Goal: Task Accomplishment & Management: Use online tool/utility

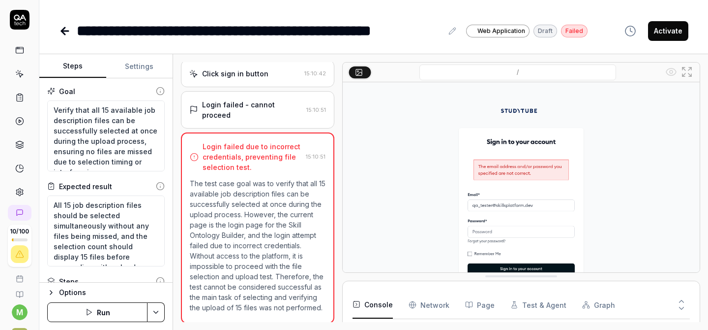
scroll to position [110, 0]
click at [241, 120] on div "Login failed - cannot proceed 15:10:51" at bounding box center [257, 109] width 153 height 37
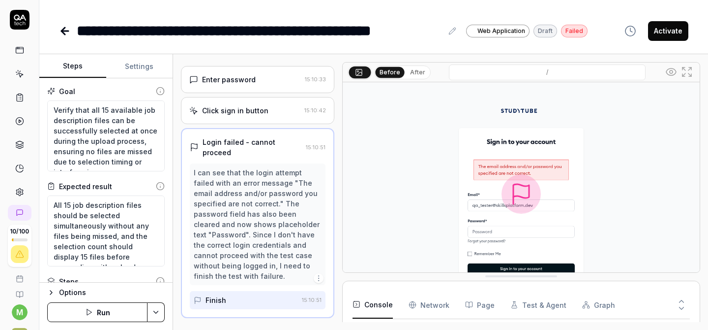
scroll to position [67, 0]
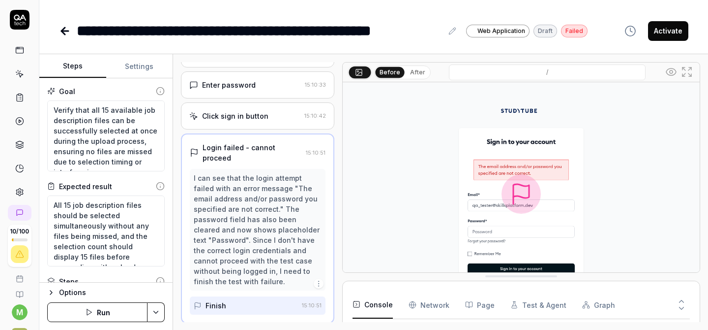
click at [261, 129] on div "Click sign in button 15:10:42" at bounding box center [257, 115] width 153 height 27
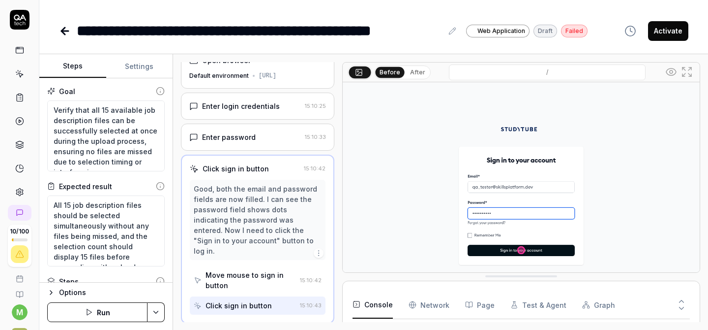
click at [264, 107] on div "Enter login credentials 15:10:25" at bounding box center [257, 105] width 153 height 27
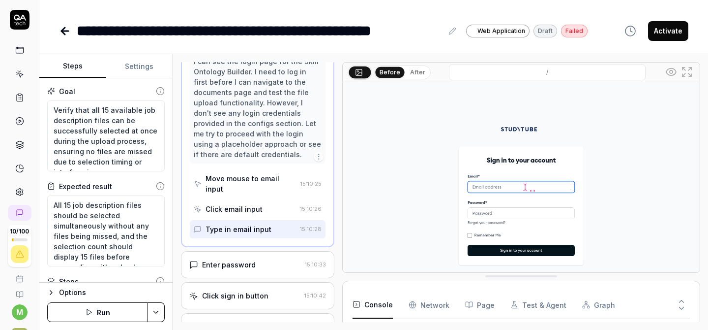
scroll to position [86, 0]
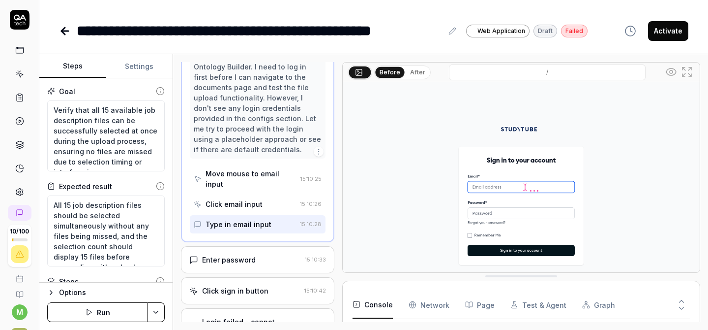
click at [233, 224] on div "Type in email input" at bounding box center [239, 224] width 66 height 10
click at [251, 259] on div "Enter password" at bounding box center [229, 259] width 54 height 10
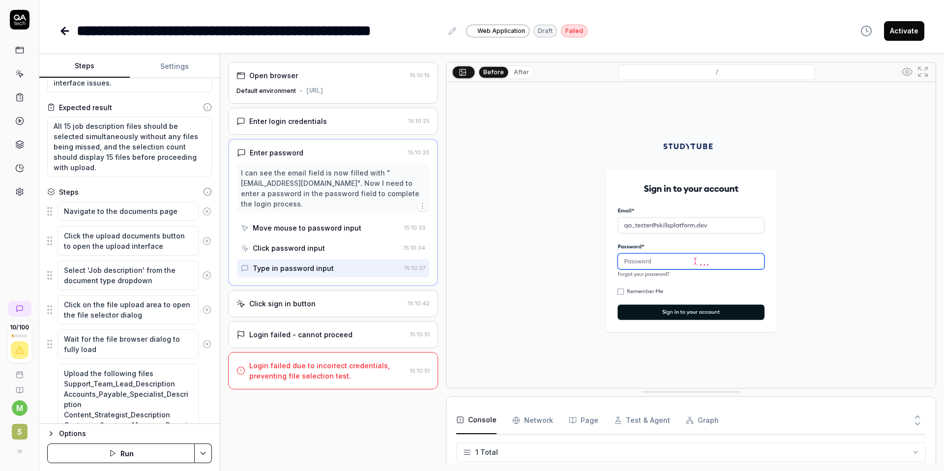
scroll to position [71, 0]
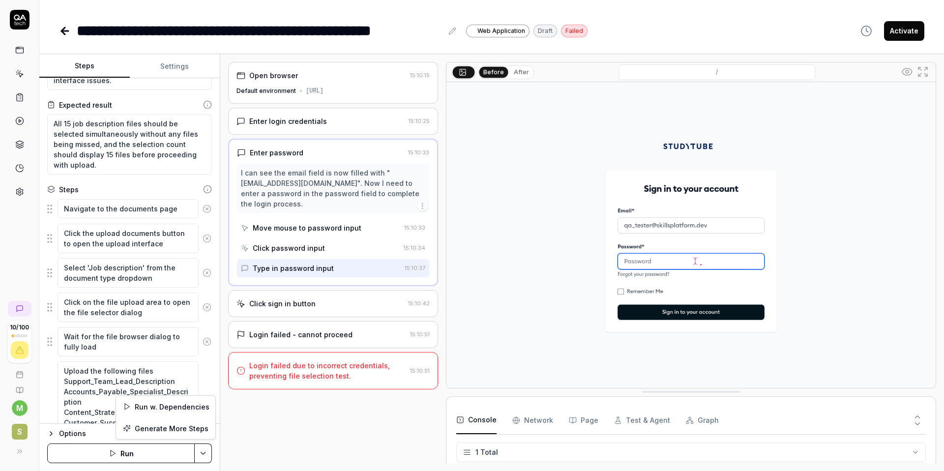
click at [205, 329] on html "**********" at bounding box center [472, 235] width 944 height 471
click at [82, 329] on html "**********" at bounding box center [472, 235] width 944 height 471
click at [78, 329] on div "Options" at bounding box center [135, 434] width 153 height 12
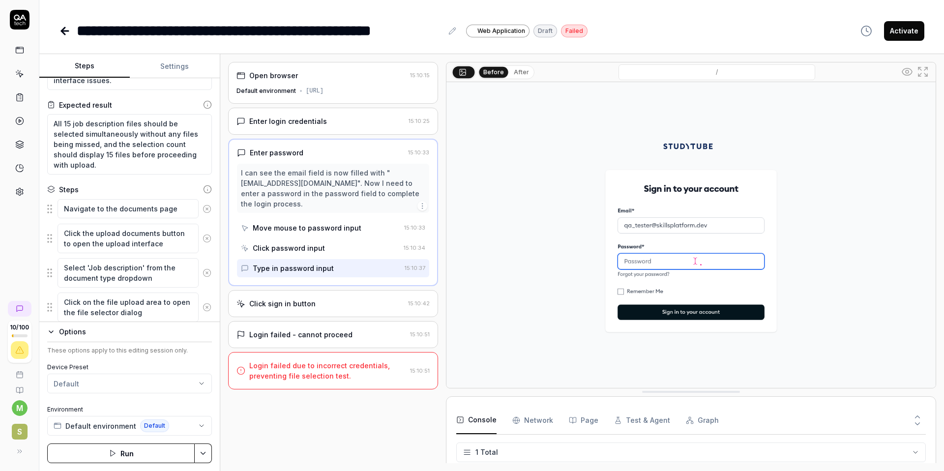
click at [66, 329] on div "Options" at bounding box center [135, 332] width 153 height 12
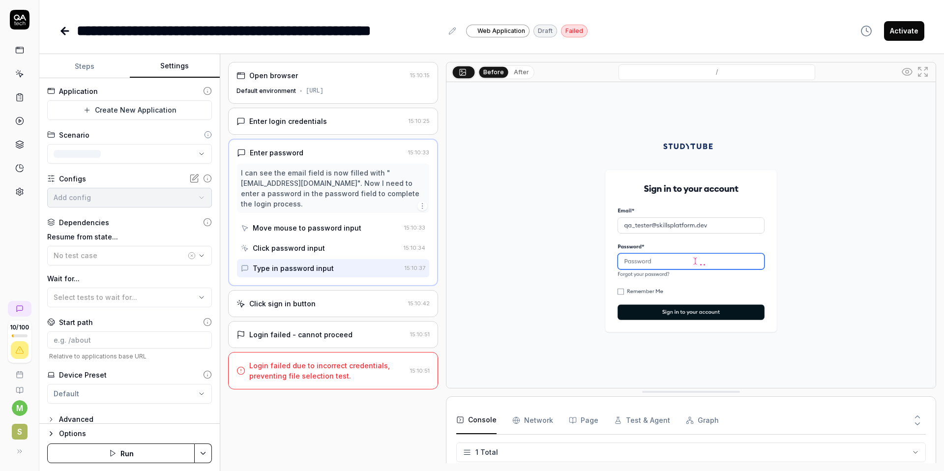
click at [178, 68] on button "Settings" at bounding box center [175, 67] width 90 height 24
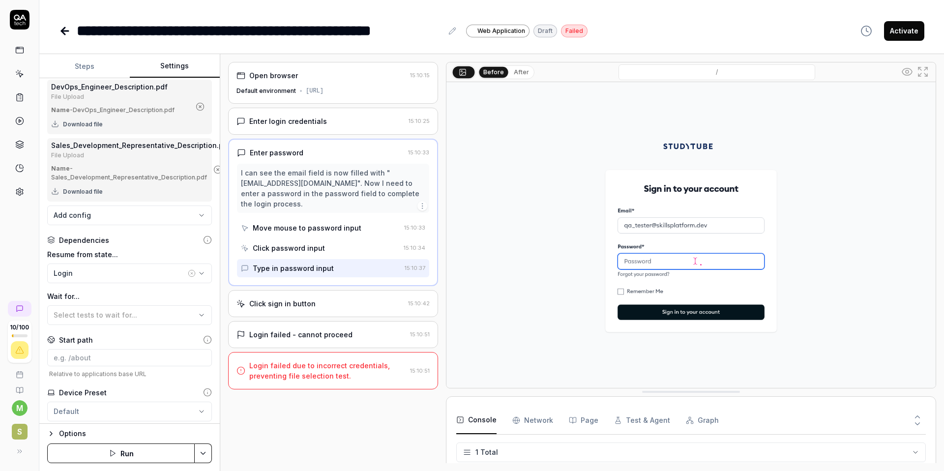
scroll to position [923, 0]
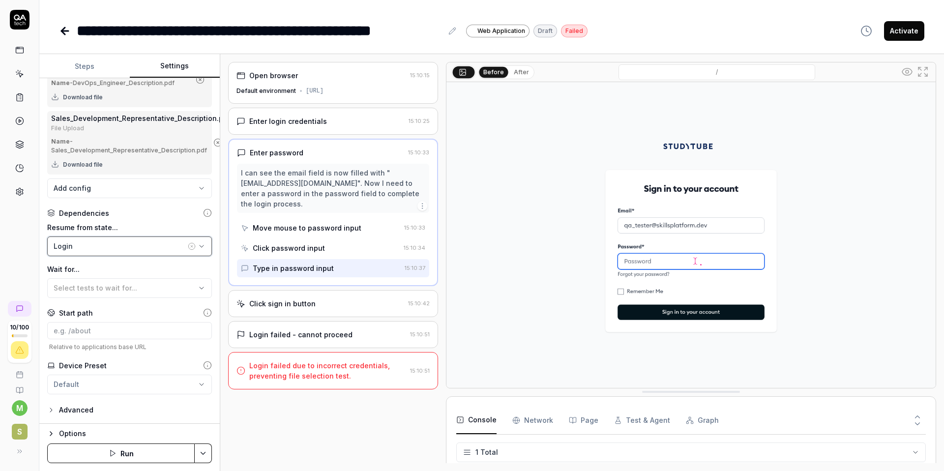
click at [204, 246] on icon "button" at bounding box center [202, 246] width 8 height 8
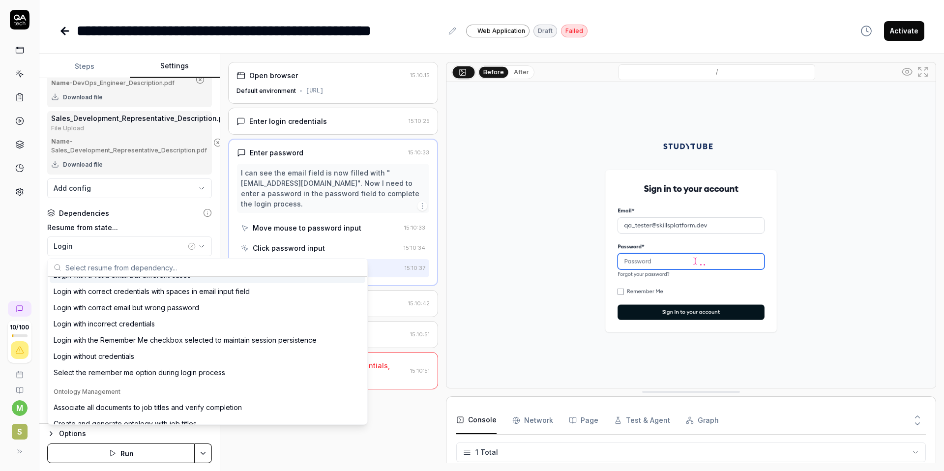
scroll to position [245, 0]
click at [21, 243] on div "10 / 100 m S" at bounding box center [19, 235] width 39 height 471
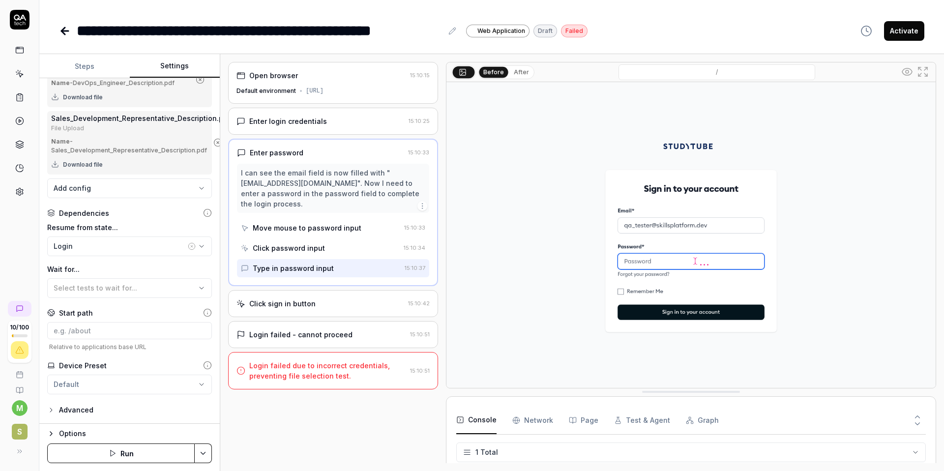
click at [128, 329] on button "Run" at bounding box center [121, 454] width 148 height 20
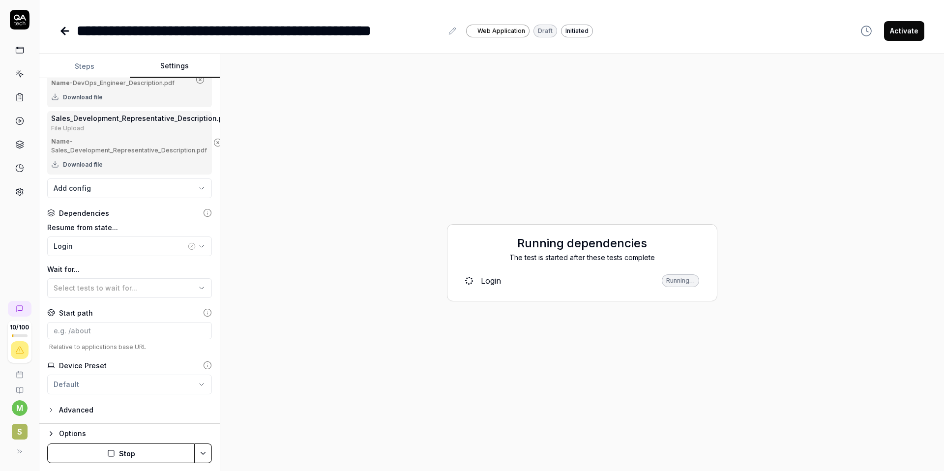
click at [94, 62] on button "Steps" at bounding box center [84, 67] width 90 height 24
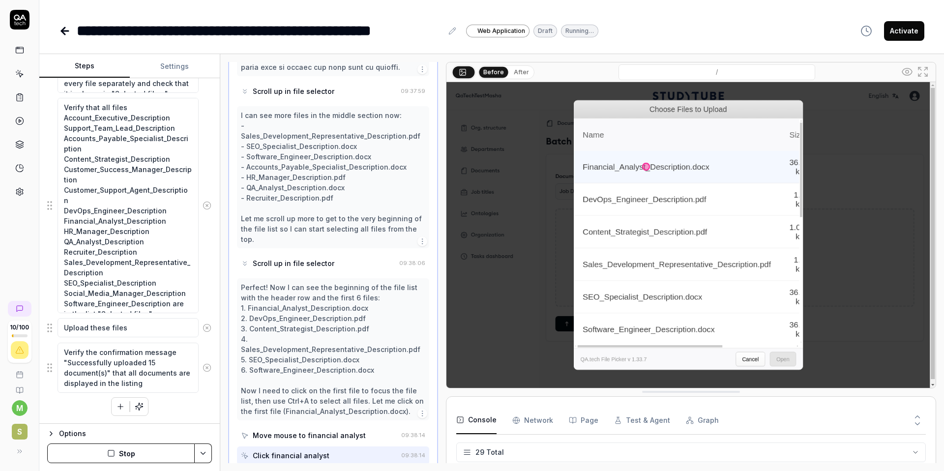
scroll to position [1650, 0]
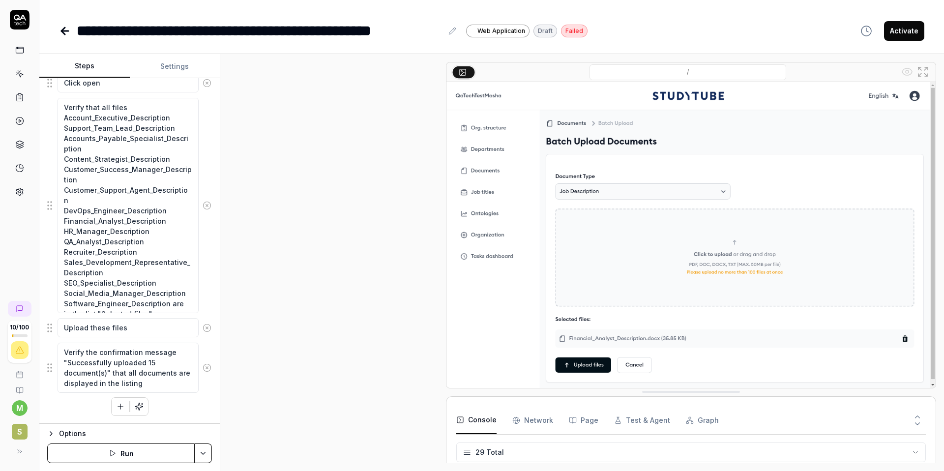
type textarea "*"
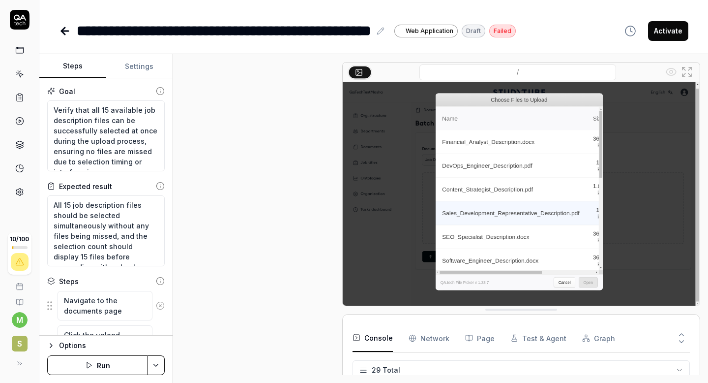
type textarea "*"
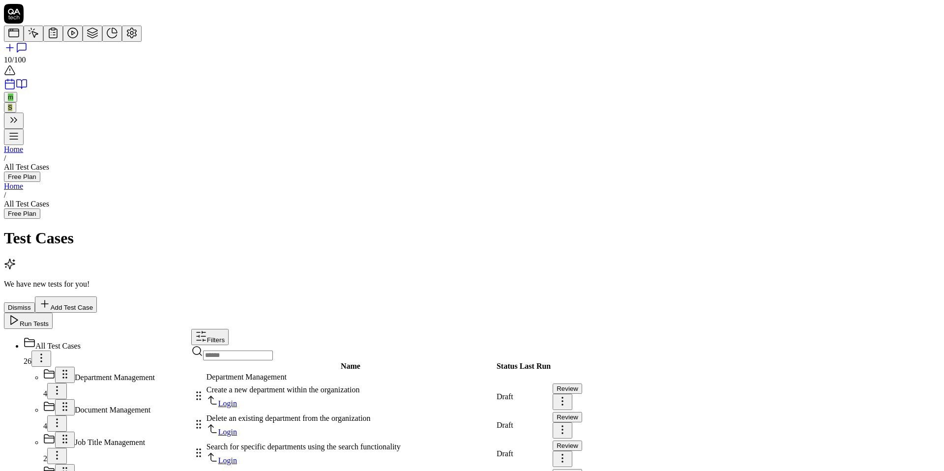
click at [93, 471] on span "Login" at bounding box center [84, 475] width 19 height 8
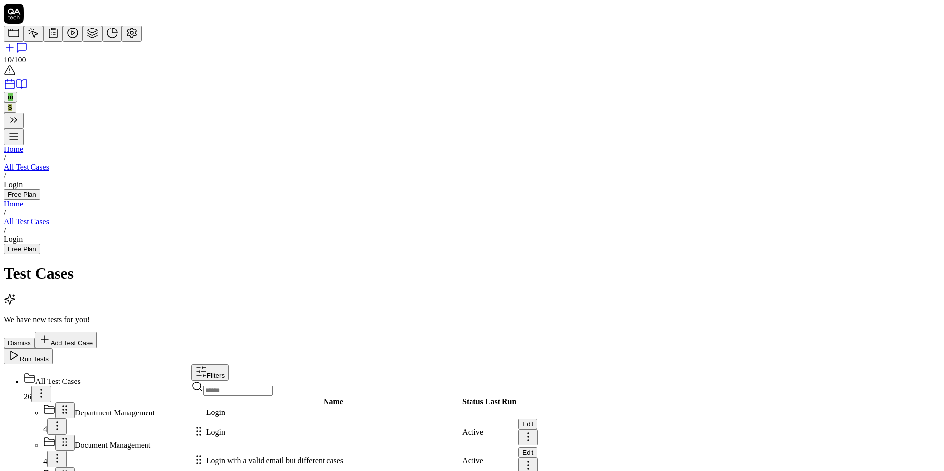
click at [538, 419] on button "Edit" at bounding box center [527, 424] width 19 height 10
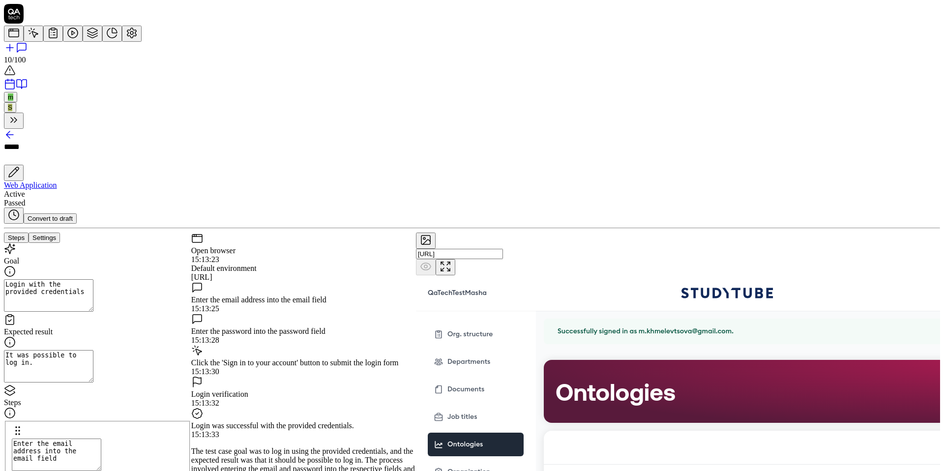
scroll to position [506, 0]
type textarea "*"
click at [122, 40] on link at bounding box center [132, 36] width 20 height 8
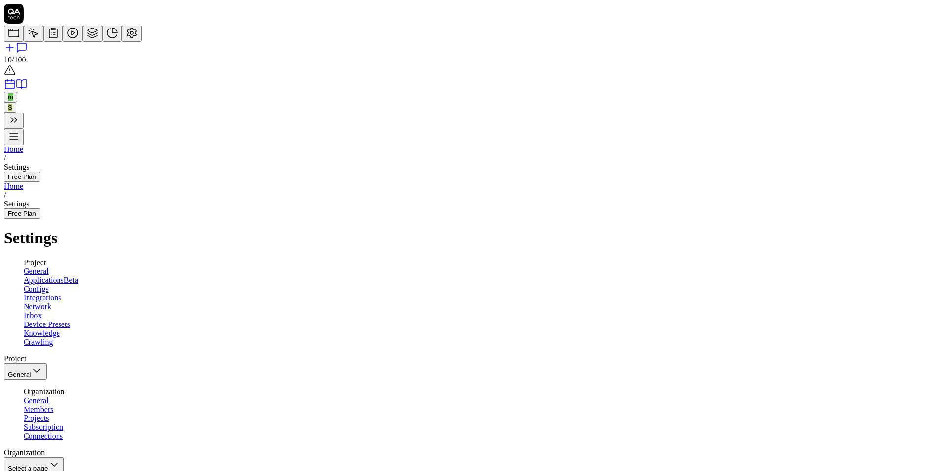
click at [49, 285] on link "Configs" at bounding box center [36, 289] width 25 height 8
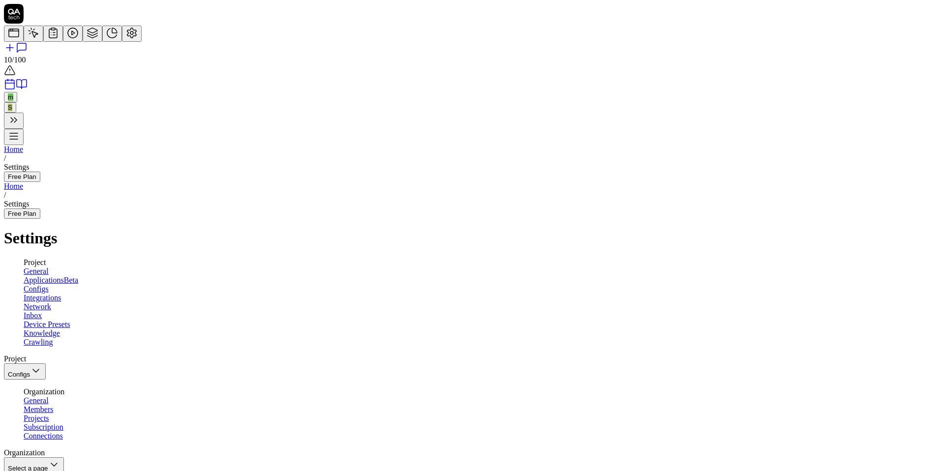
scroll to position [549, 0]
